Goal: Information Seeking & Learning: Find specific fact

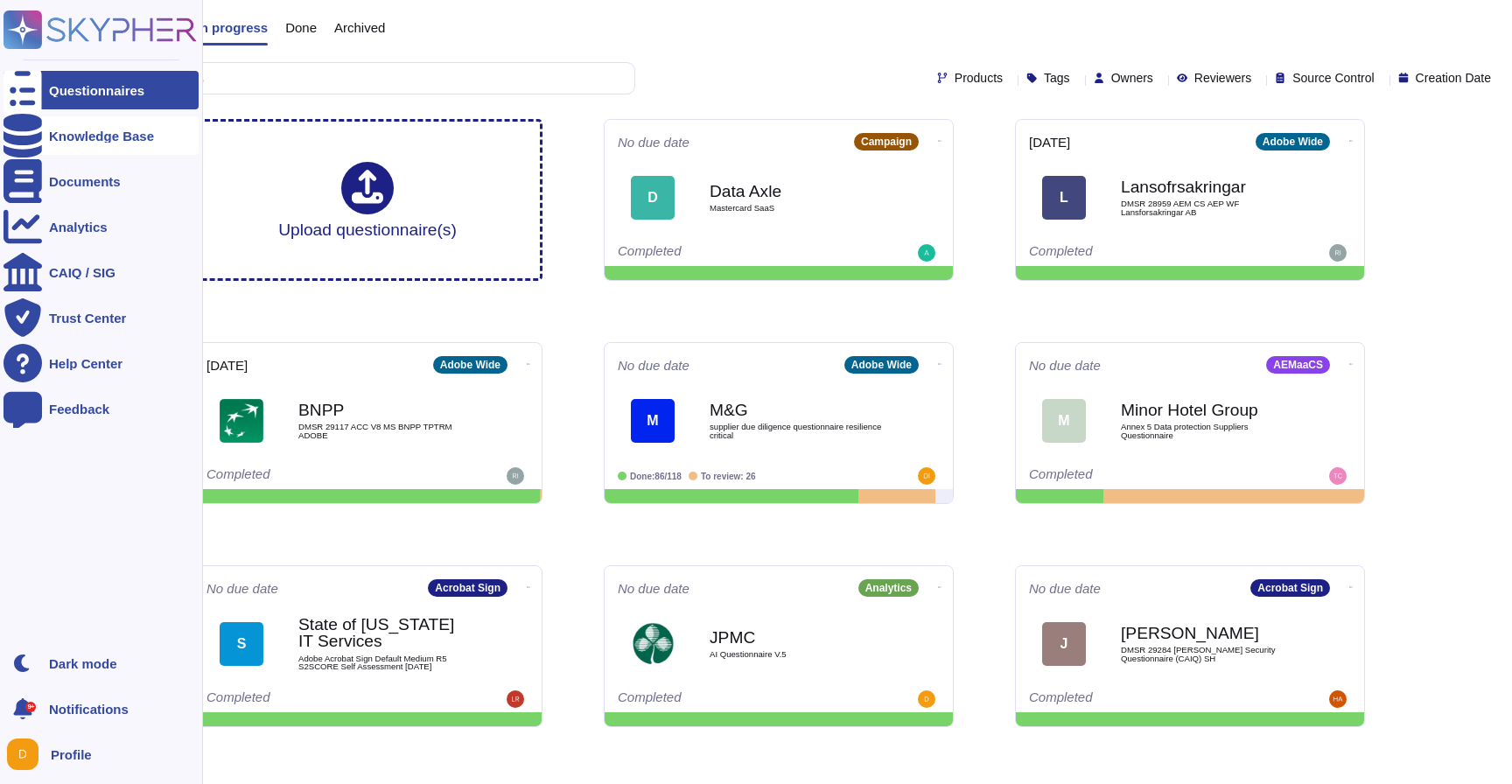
click at [21, 135] on icon at bounding box center [23, 136] width 39 height 44
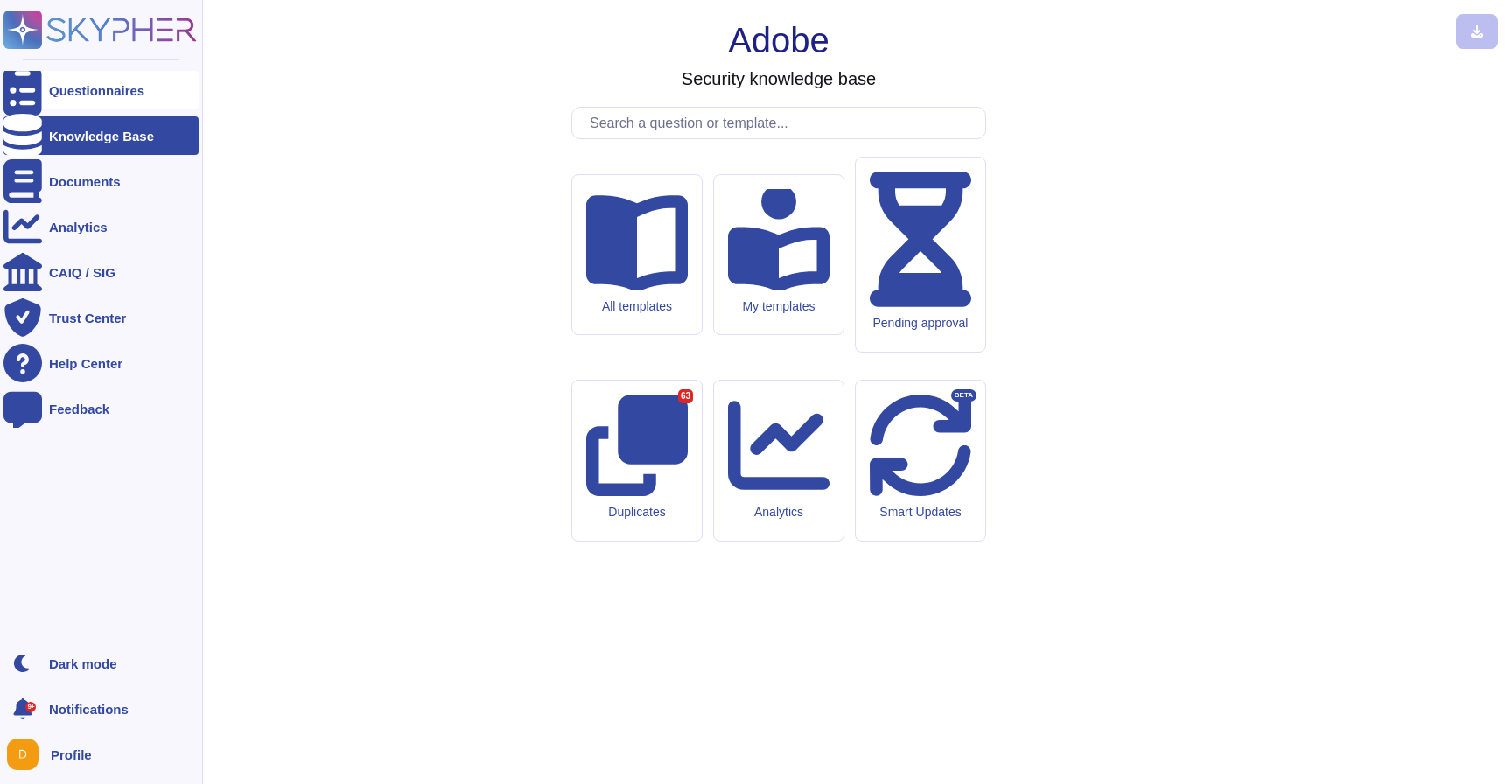
click at [48, 97] on div "Questionnaires" at bounding box center [101, 90] width 195 height 39
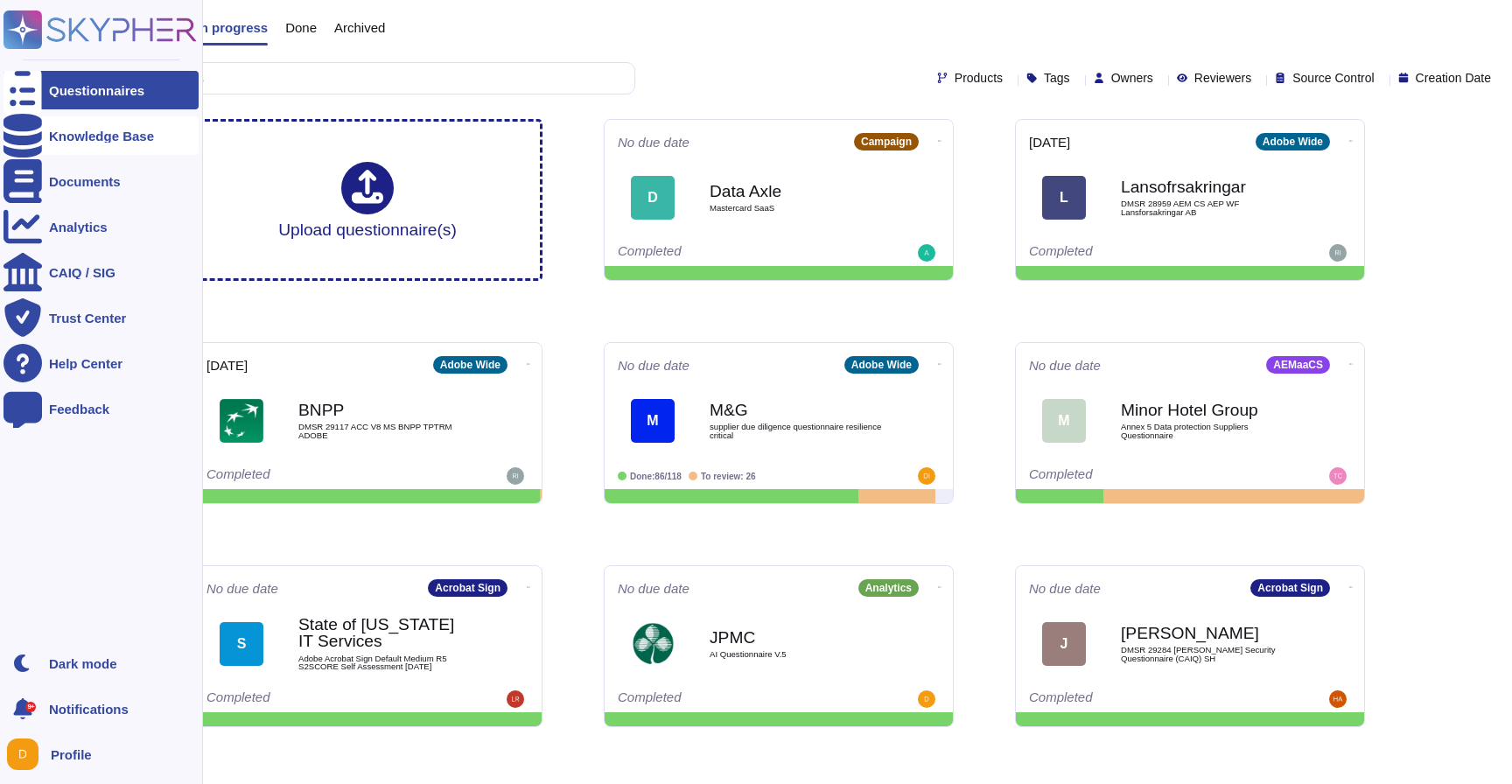
click at [155, 132] on div "Knowledge Base" at bounding box center [101, 136] width 195 height 39
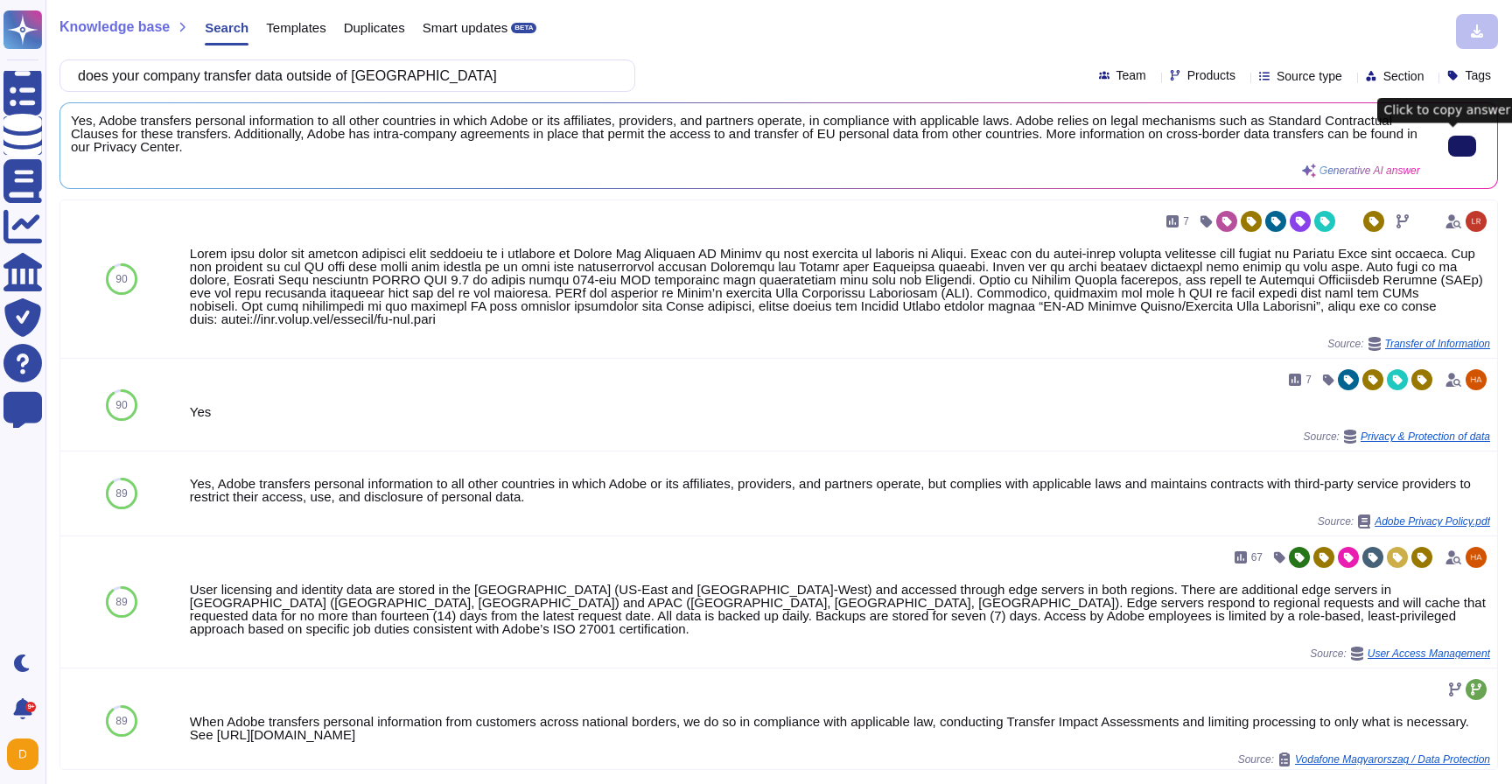
type input "does your company transfer data outside of [GEOGRAPHIC_DATA]"
click at [1462, 146] on icon at bounding box center [1462, 146] width 0 height 0
